Goal: Task Accomplishment & Management: Manage account settings

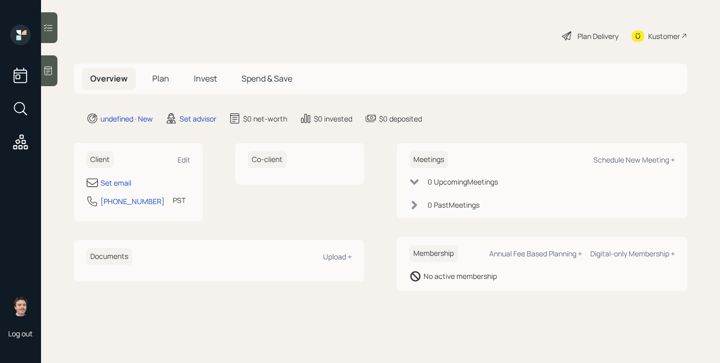
click at [184, 151] on div "Client Edit" at bounding box center [138, 159] width 104 height 17
click at [180, 160] on div "Edit" at bounding box center [183, 160] width 13 height 10
select select "America/Los_Angeles"
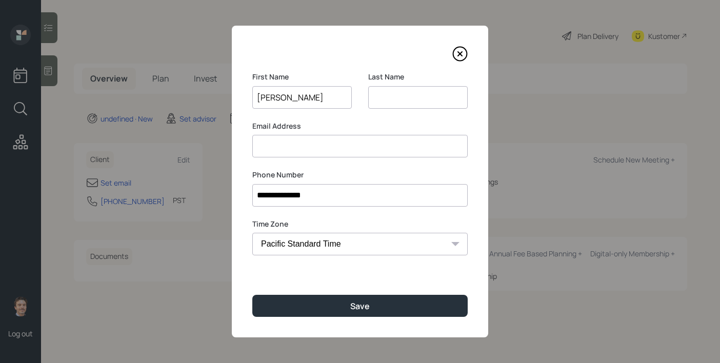
type input "[PERSON_NAME]"
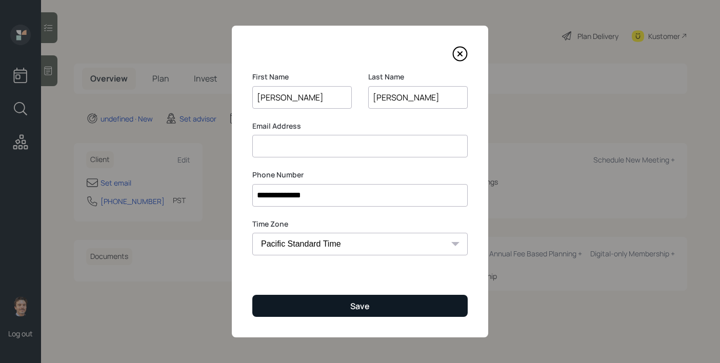
type input "[PERSON_NAME]"
click at [343, 303] on button "Save" at bounding box center [359, 306] width 215 height 22
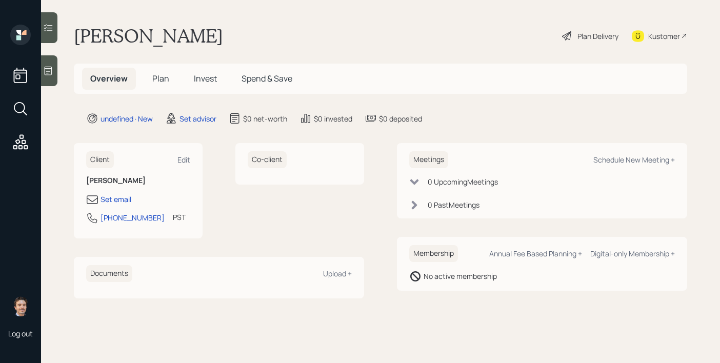
click at [209, 142] on main "[PERSON_NAME] Plan Delivery Kustomer Overview Plan Invest Spend & Save undefine…" at bounding box center [380, 181] width 679 height 363
click at [209, 149] on div "Client Edit [PERSON_NAME] Set email [PHONE_NUMBER] PST Currently 9:52 AM Co-cli…" at bounding box center [219, 190] width 290 height 95
click at [185, 162] on div "Edit" at bounding box center [183, 160] width 13 height 10
select select "America/Los_Angeles"
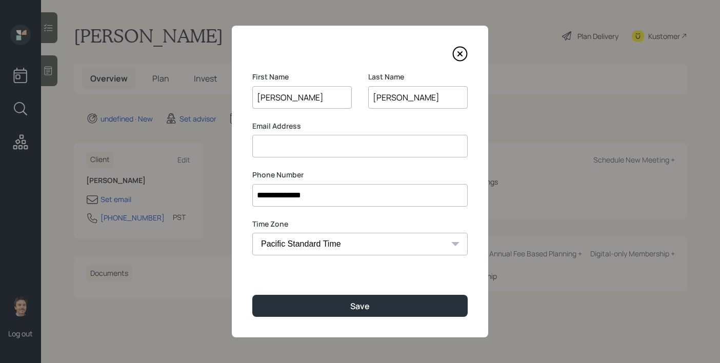
click at [375, 147] on input at bounding box center [359, 146] width 215 height 23
click at [393, 128] on label "Email Address" at bounding box center [359, 126] width 215 height 10
click at [359, 142] on input at bounding box center [359, 146] width 215 height 23
click at [375, 109] on div "Last Name [PERSON_NAME]" at bounding box center [418, 96] width 100 height 49
click at [405, 144] on input at bounding box center [359, 146] width 215 height 23
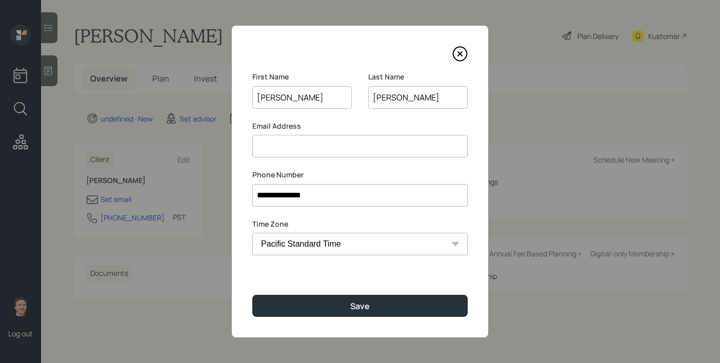
click at [414, 102] on input "[PERSON_NAME]" at bounding box center [418, 97] width 100 height 23
click at [317, 120] on div "First Name [PERSON_NAME]" at bounding box center [302, 96] width 100 height 49
click at [339, 141] on input at bounding box center [359, 146] width 215 height 23
type input "[EMAIL_ADDRESS][DOMAIN_NAME]"
click at [351, 115] on div "First Name [PERSON_NAME]" at bounding box center [302, 96] width 100 height 49
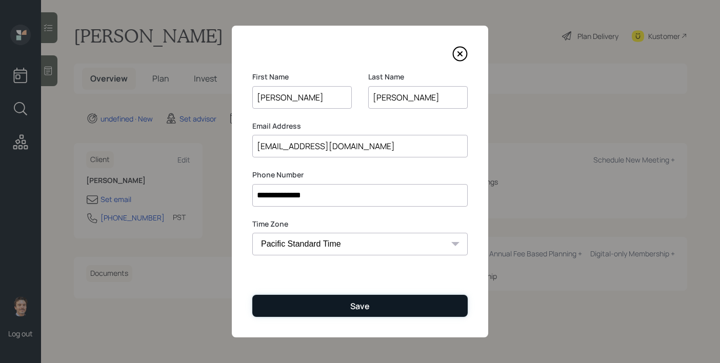
click at [355, 306] on div "Save" at bounding box center [359, 306] width 19 height 11
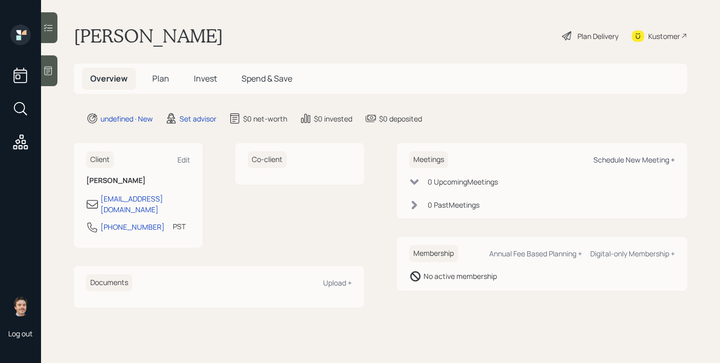
click at [607, 159] on div "Schedule New Meeting +" at bounding box center [635, 160] width 82 height 10
select select "round-[PERSON_NAME]"
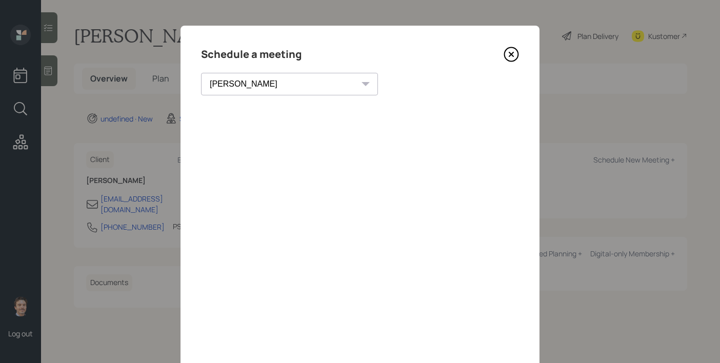
click at [508, 51] on icon at bounding box center [511, 54] width 15 height 15
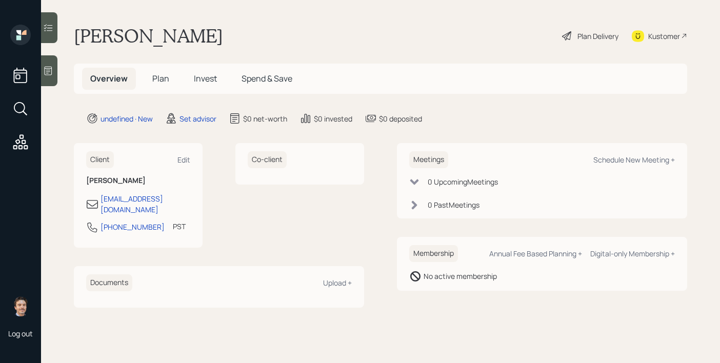
click at [52, 77] on div at bounding box center [49, 70] width 16 height 31
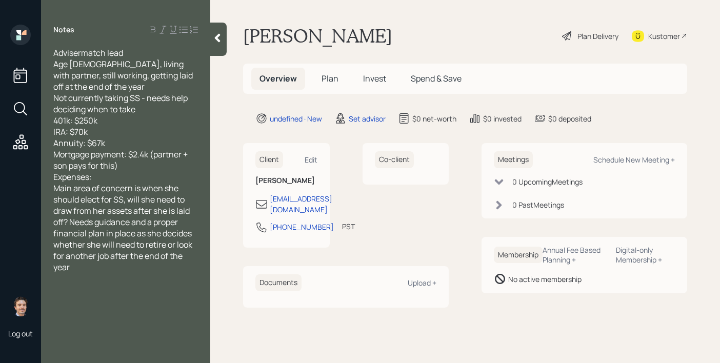
click at [120, 179] on div "Expenses:" at bounding box center [125, 176] width 145 height 11
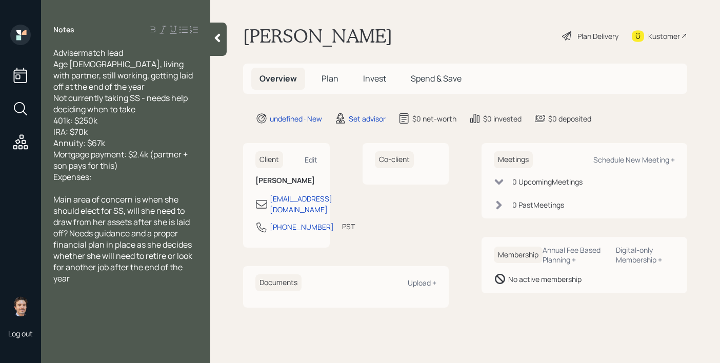
click at [215, 48] on div at bounding box center [218, 39] width 16 height 33
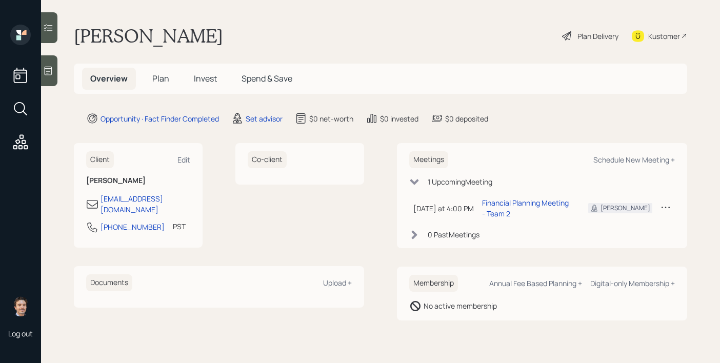
click at [54, 72] on div at bounding box center [49, 70] width 16 height 31
